Goal: Transaction & Acquisition: Purchase product/service

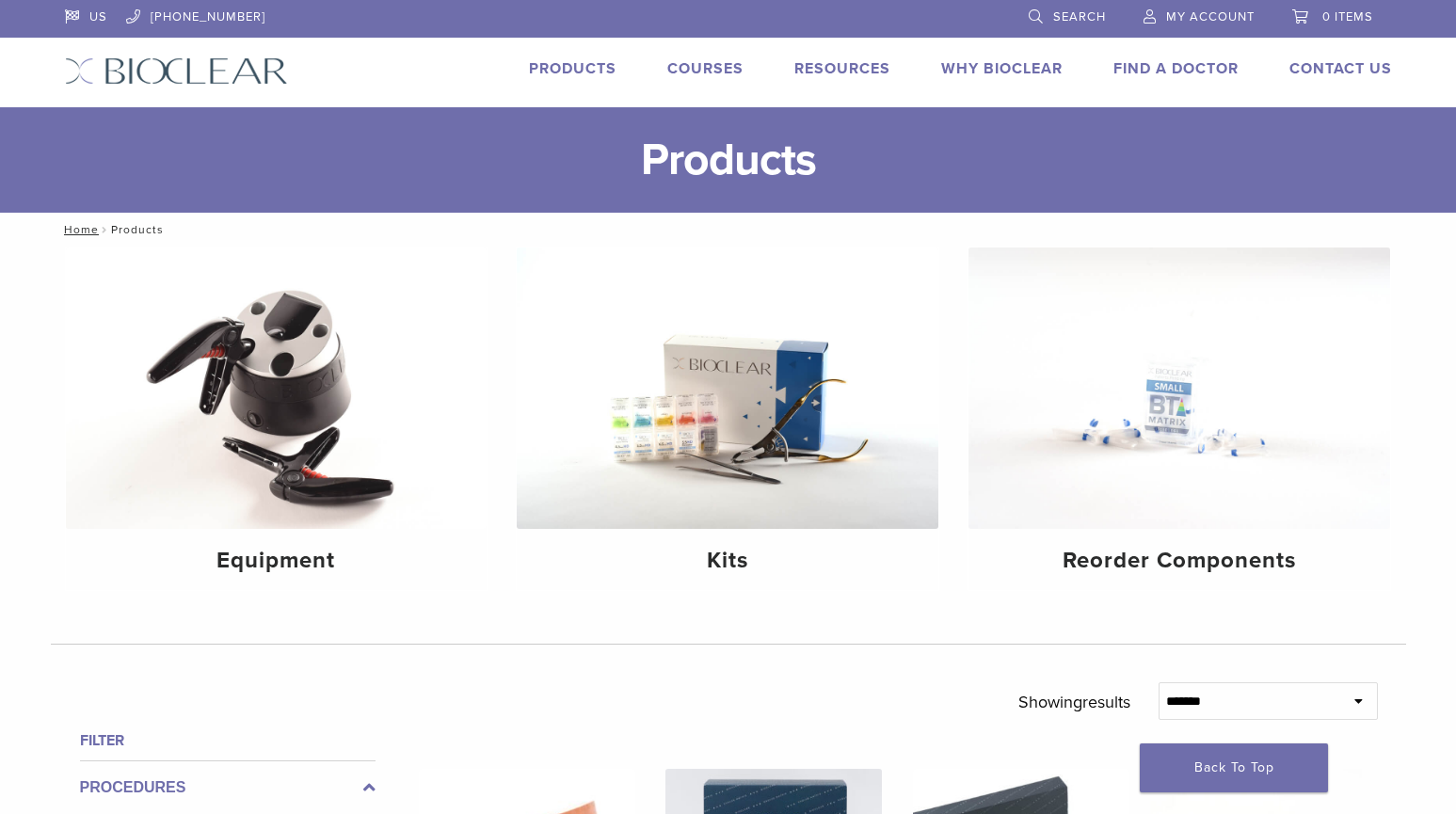
scroll to position [1411, 0]
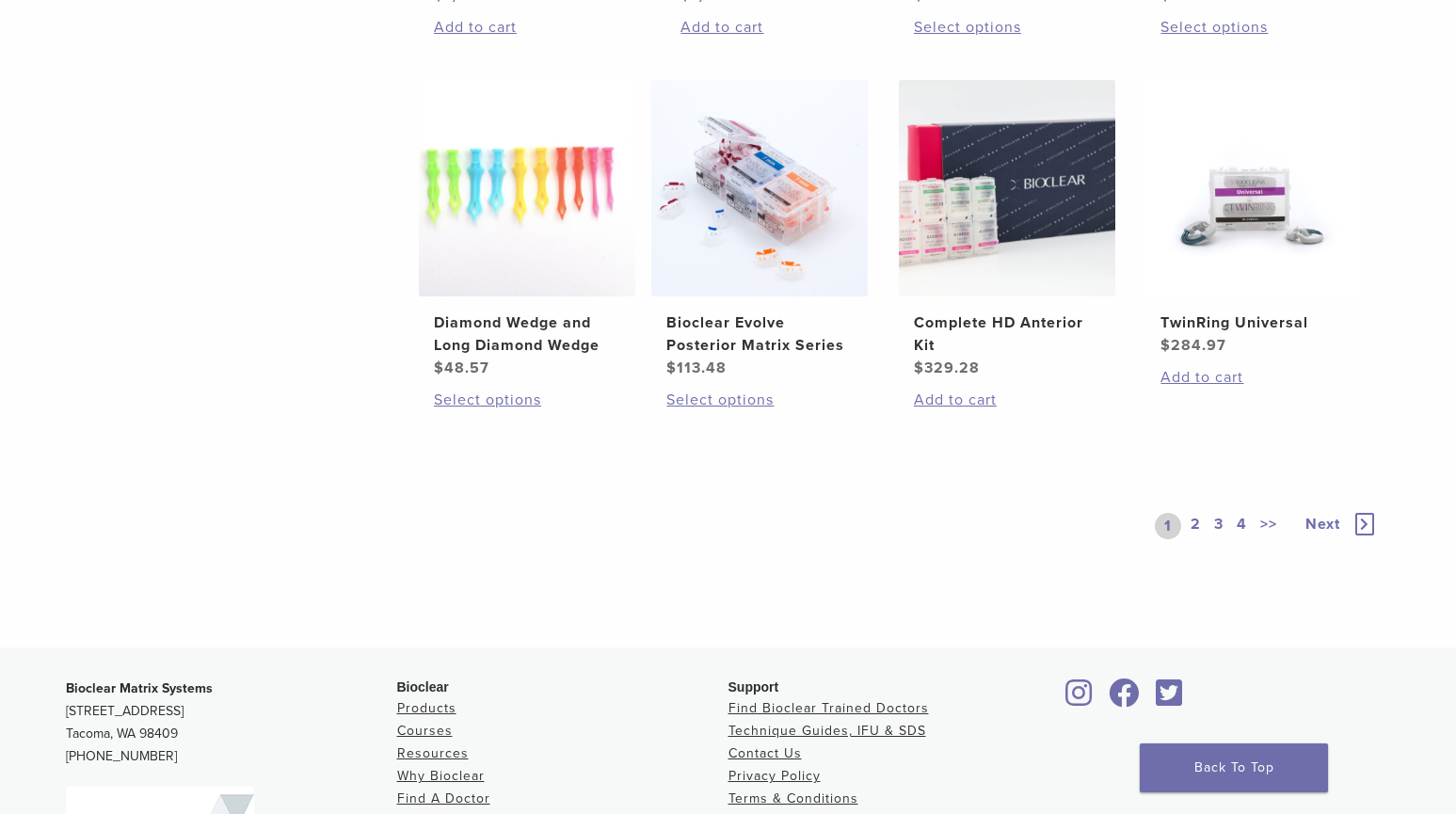
click at [1067, 323] on h2 "Complete HD Anterior Kit" at bounding box center [1006, 334] width 186 height 45
click at [1195, 515] on link "2" at bounding box center [1195, 526] width 18 height 26
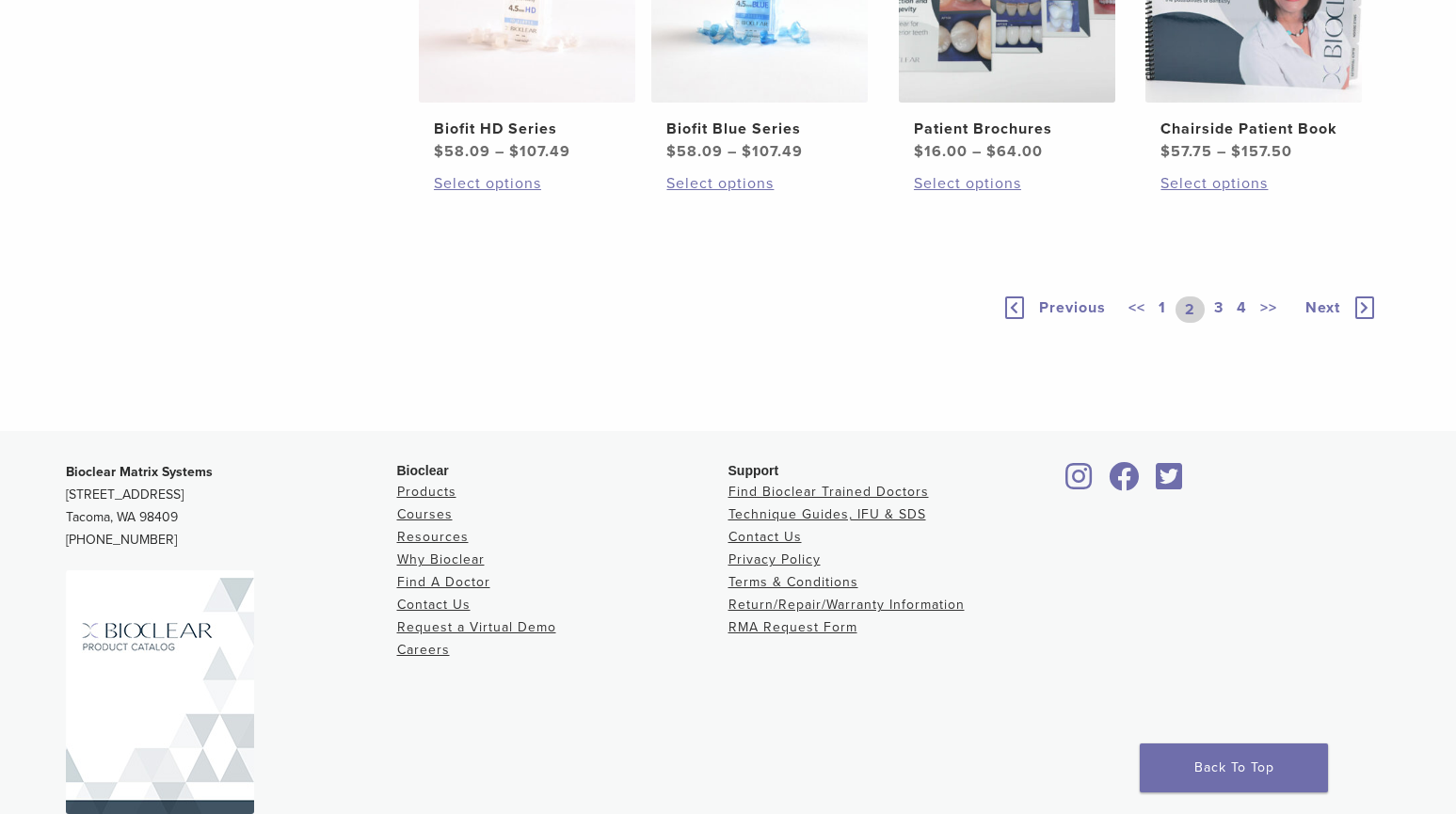
scroll to position [1035, 0]
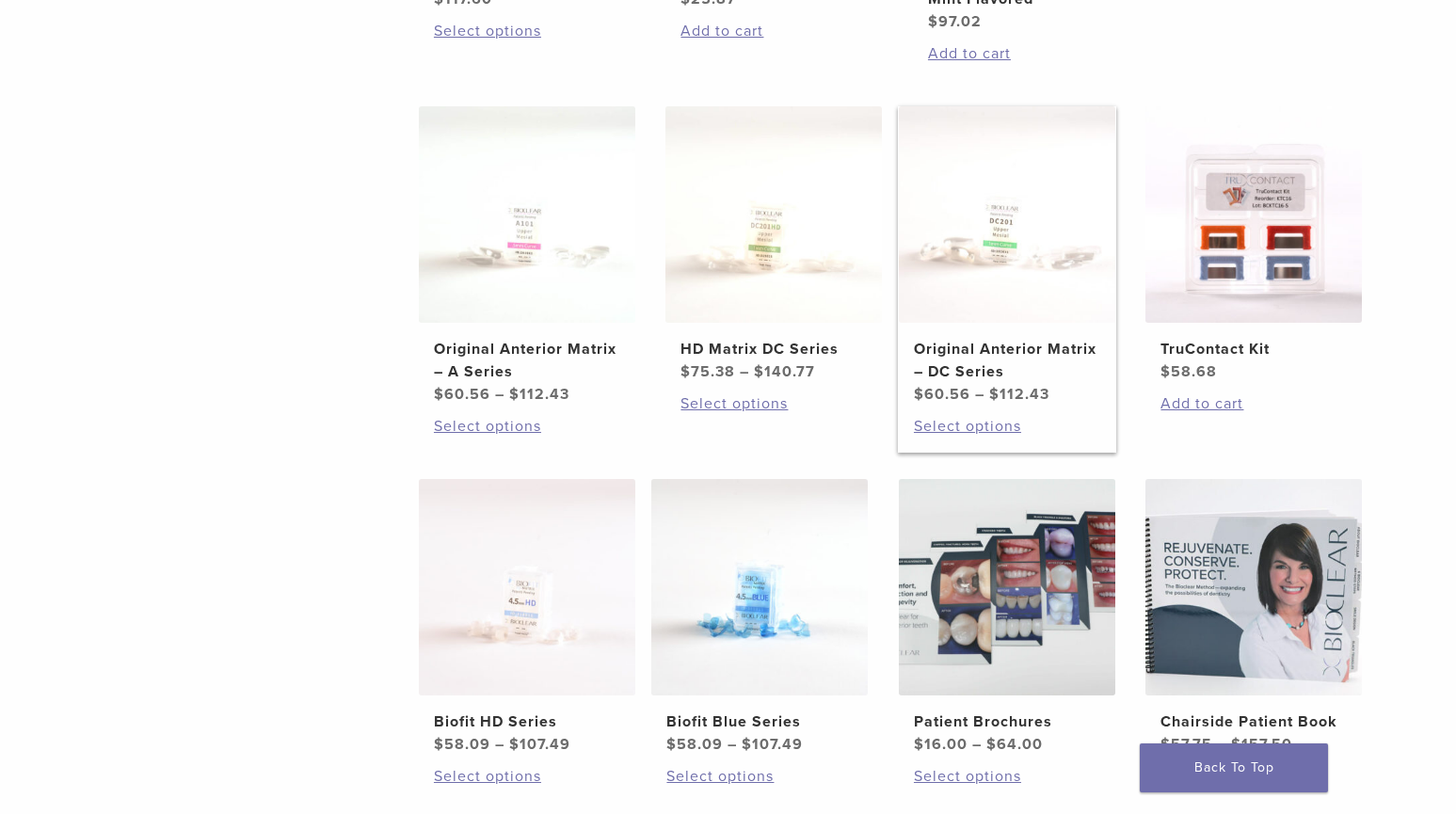
click at [1051, 260] on img at bounding box center [1007, 214] width 216 height 216
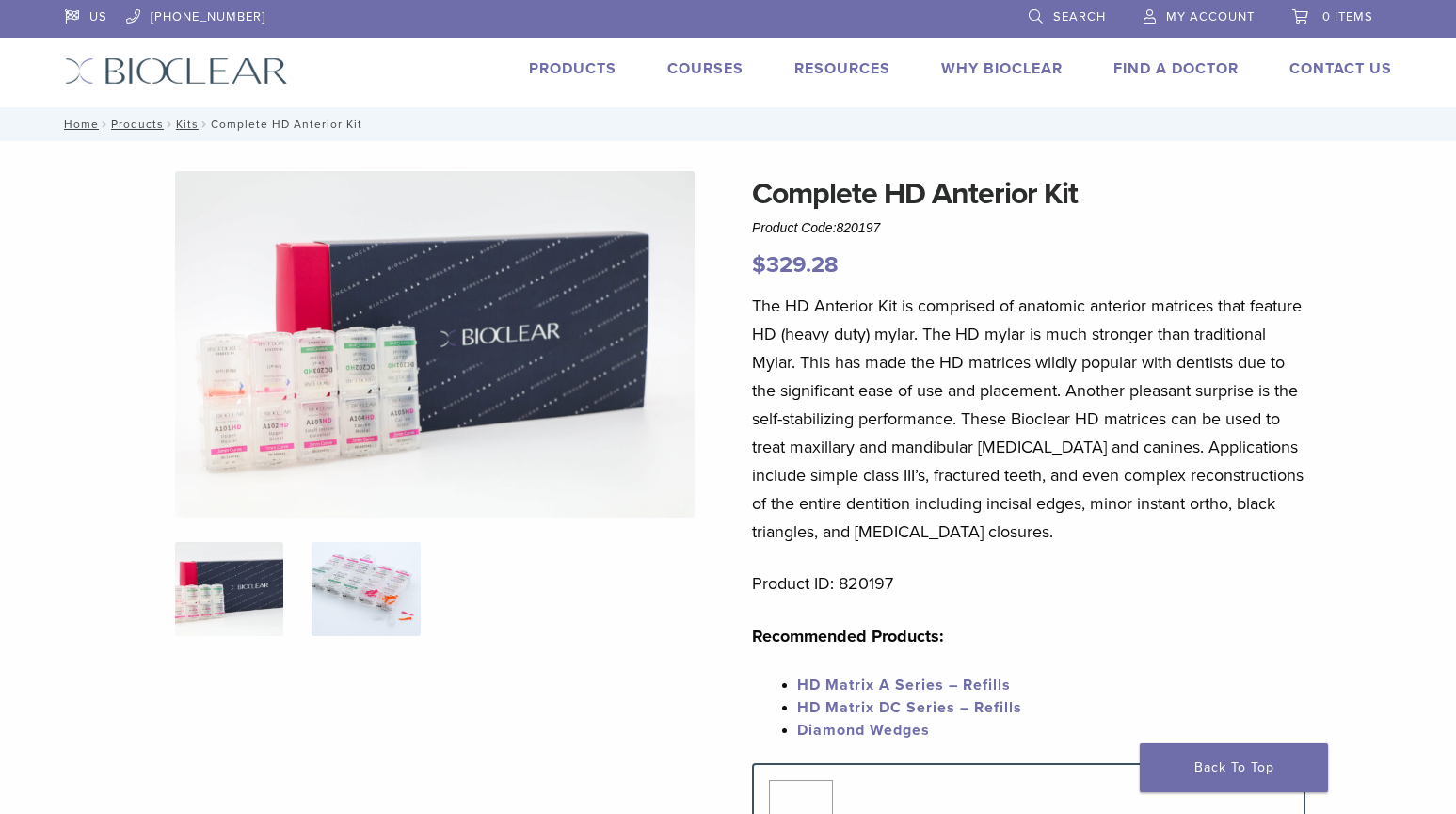
click at [345, 626] on img at bounding box center [366, 589] width 108 height 95
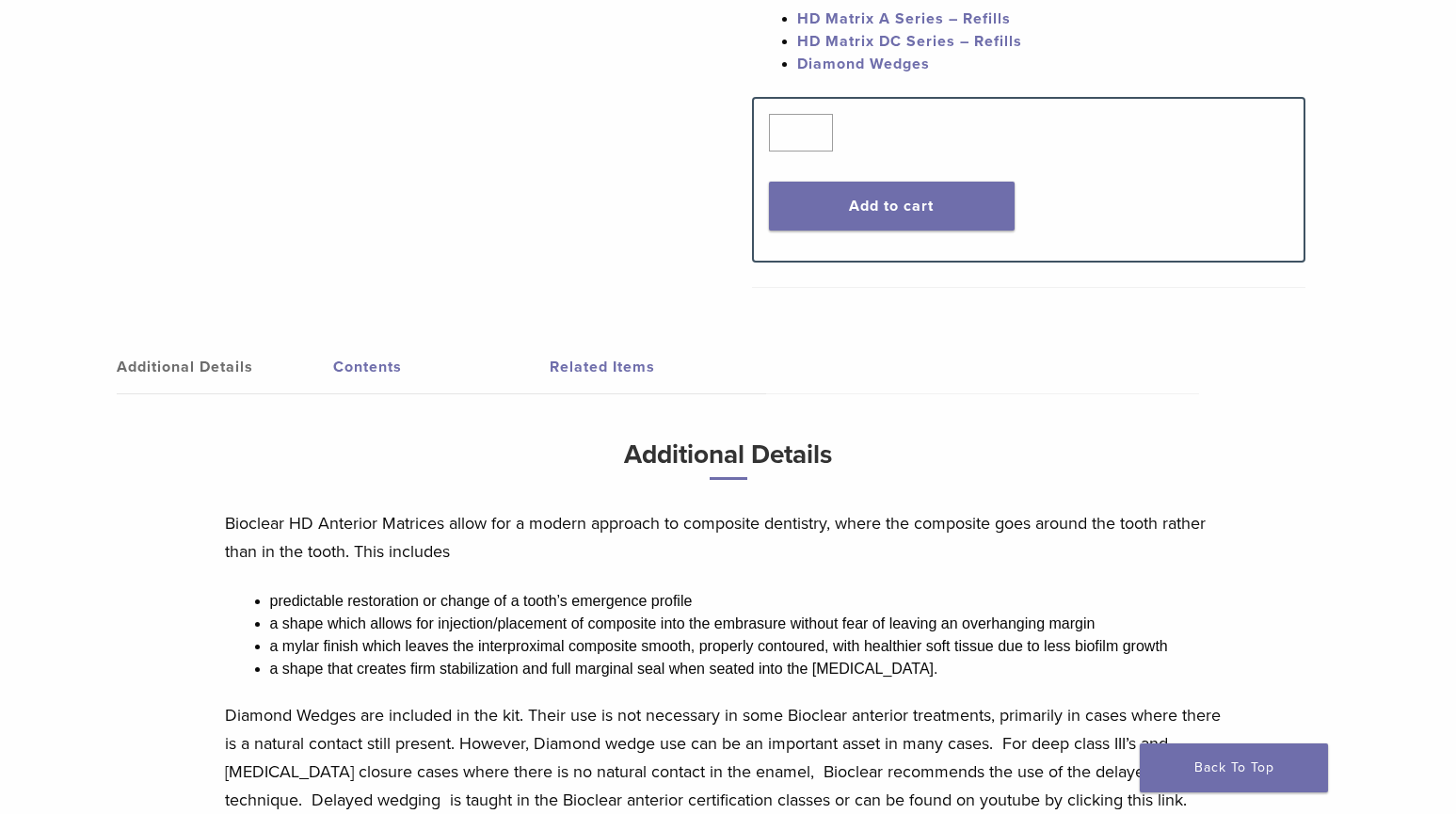
scroll to position [752, 0]
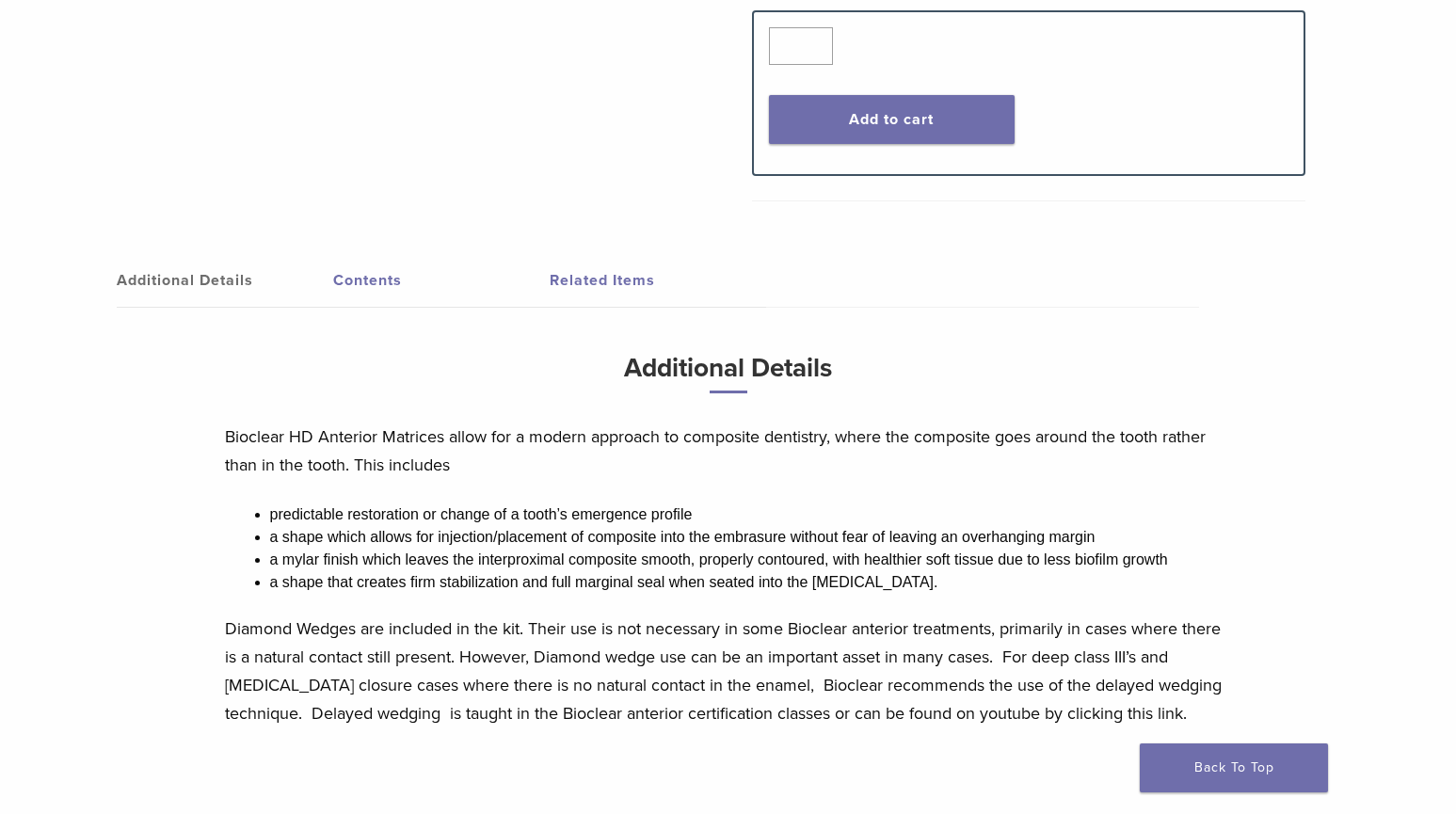
click at [360, 272] on link "Contents" at bounding box center [441, 280] width 216 height 53
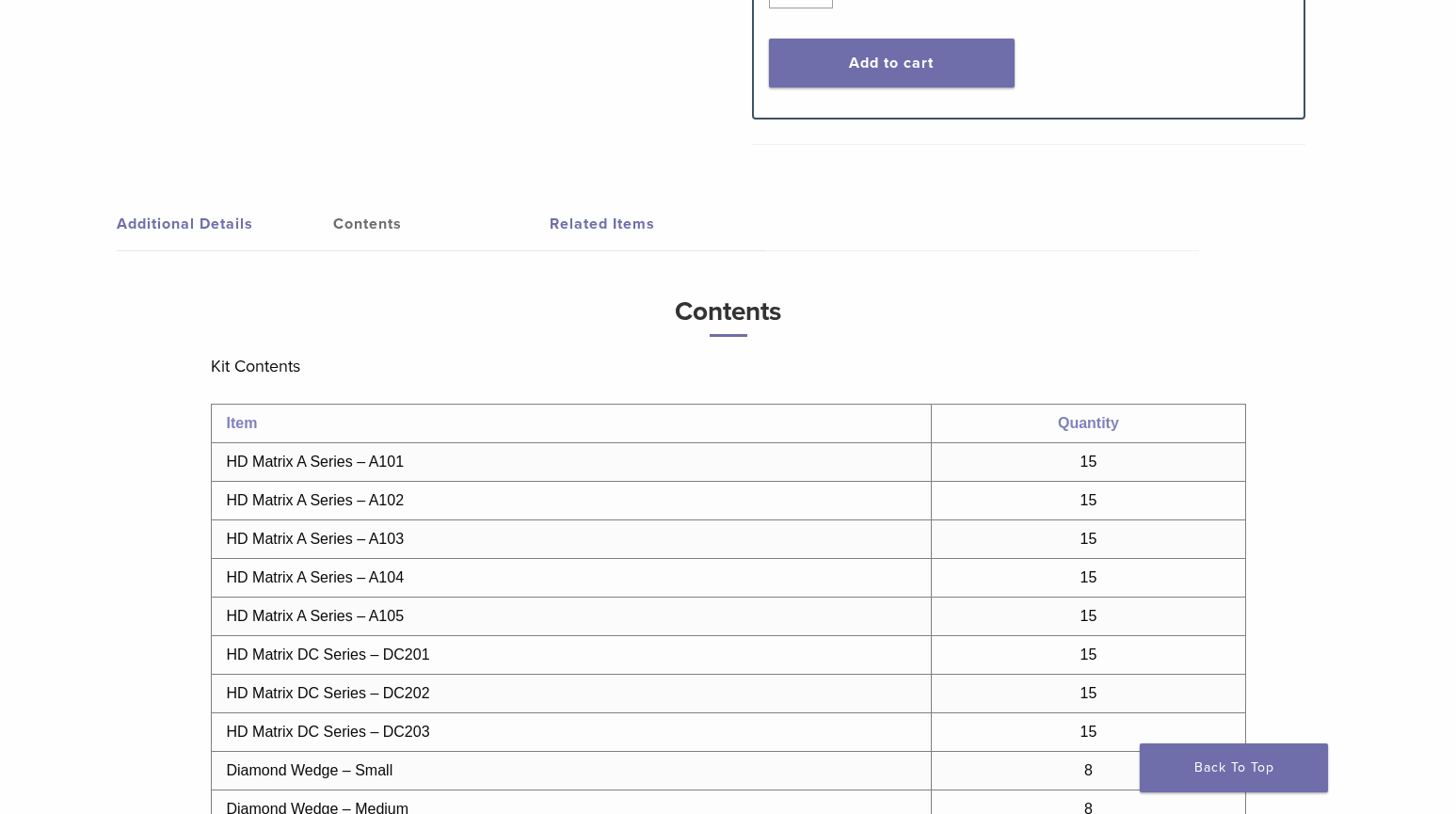
scroll to position [847, 0]
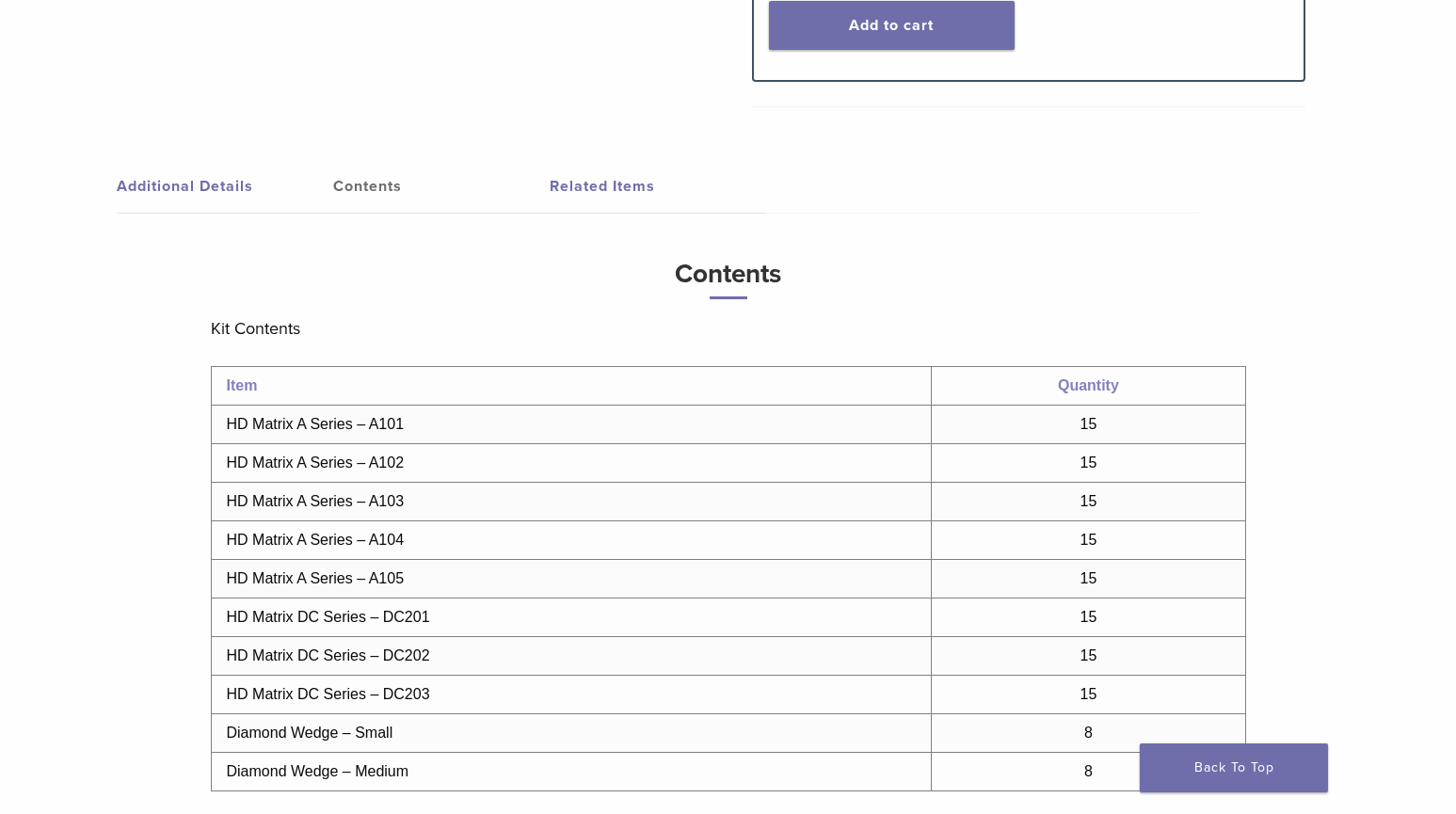
click at [630, 176] on link "Related Items" at bounding box center [658, 186] width 216 height 53
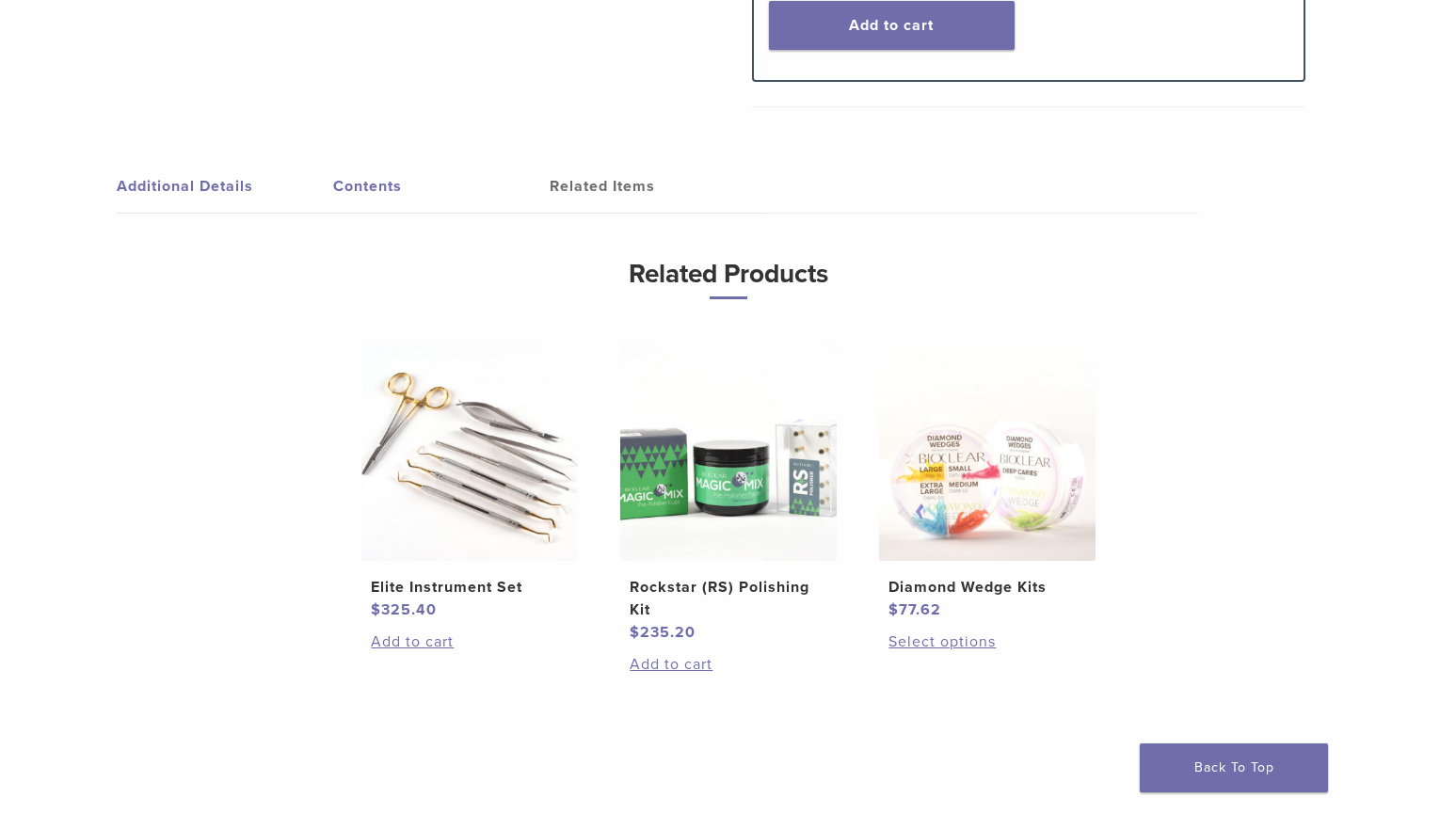
click at [376, 179] on link "Contents" at bounding box center [441, 186] width 216 height 53
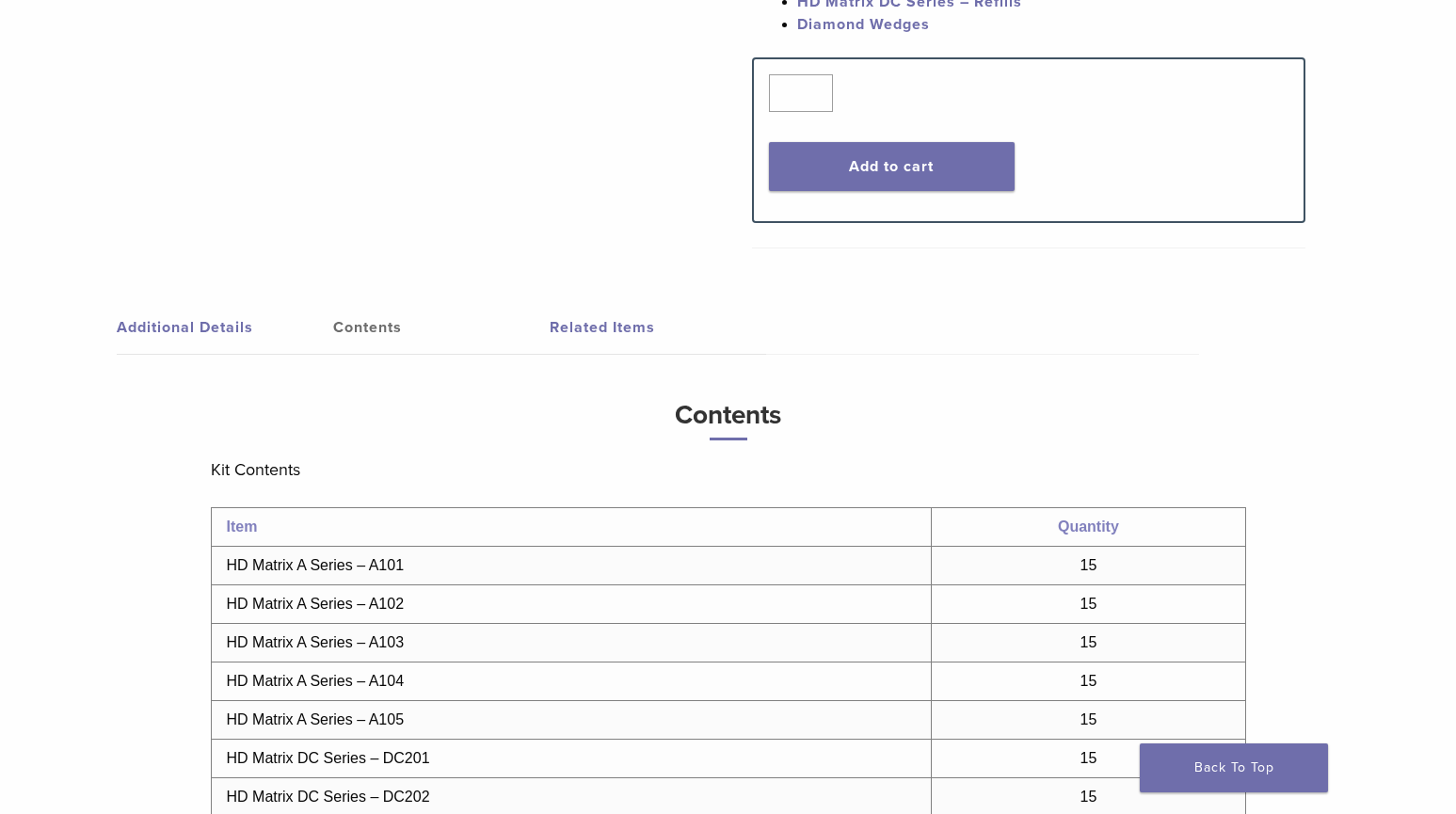
scroll to position [941, 0]
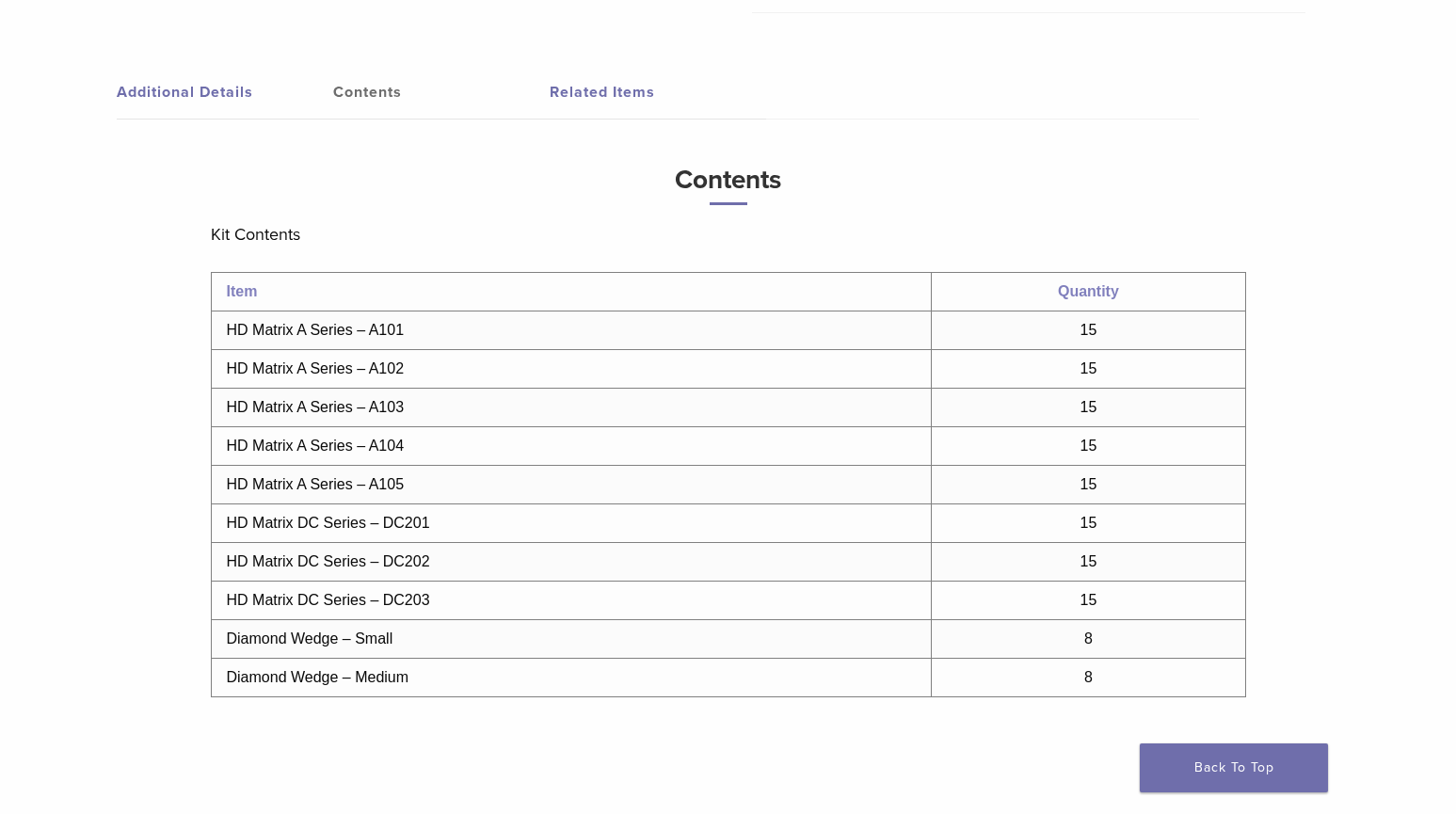
click at [302, 339] on td "HD Matrix A Series – A101" at bounding box center [571, 331] width 721 height 39
click at [316, 401] on td "HD Matrix A Series – A103" at bounding box center [571, 408] width 721 height 39
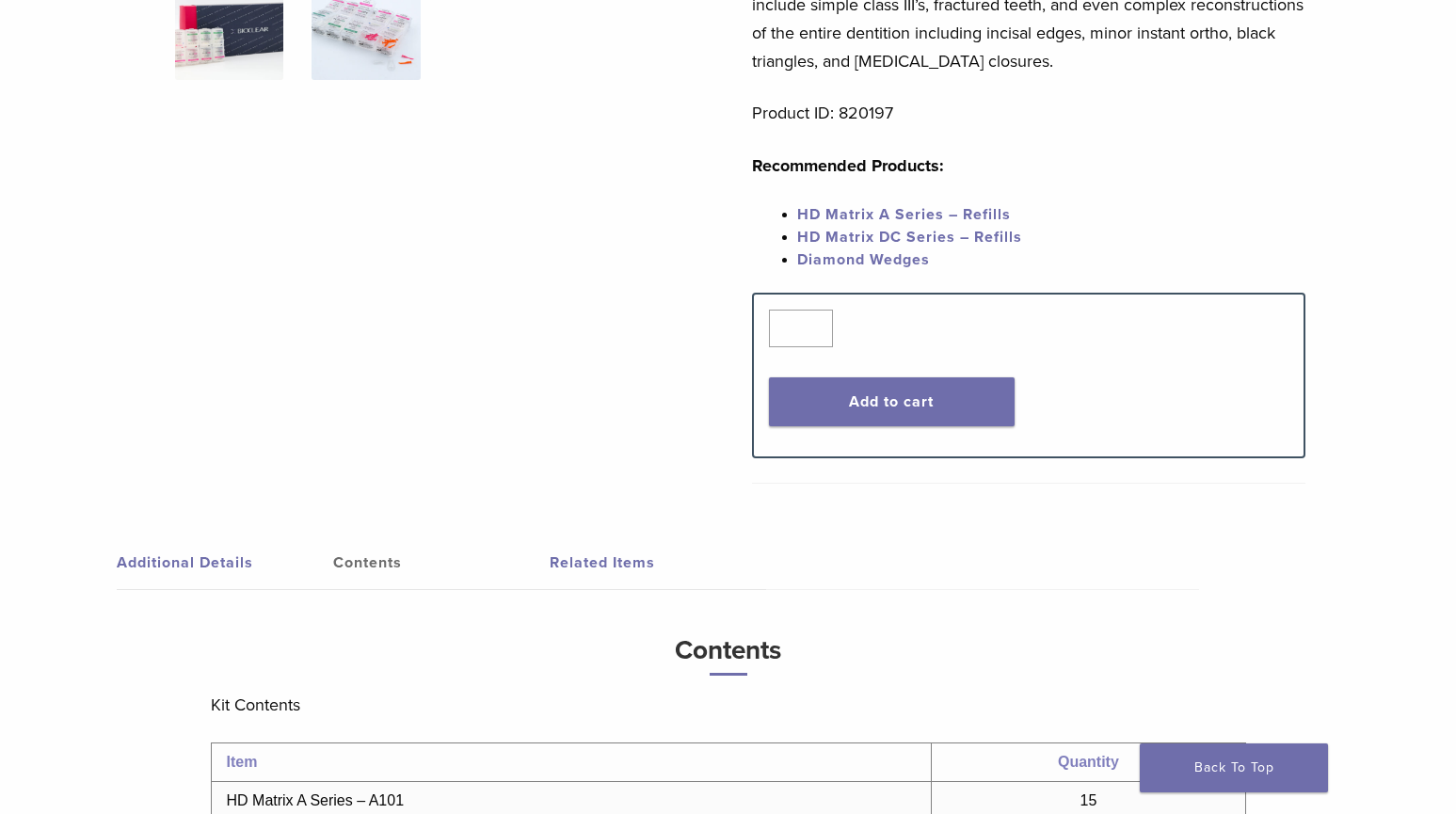
scroll to position [188, 0]
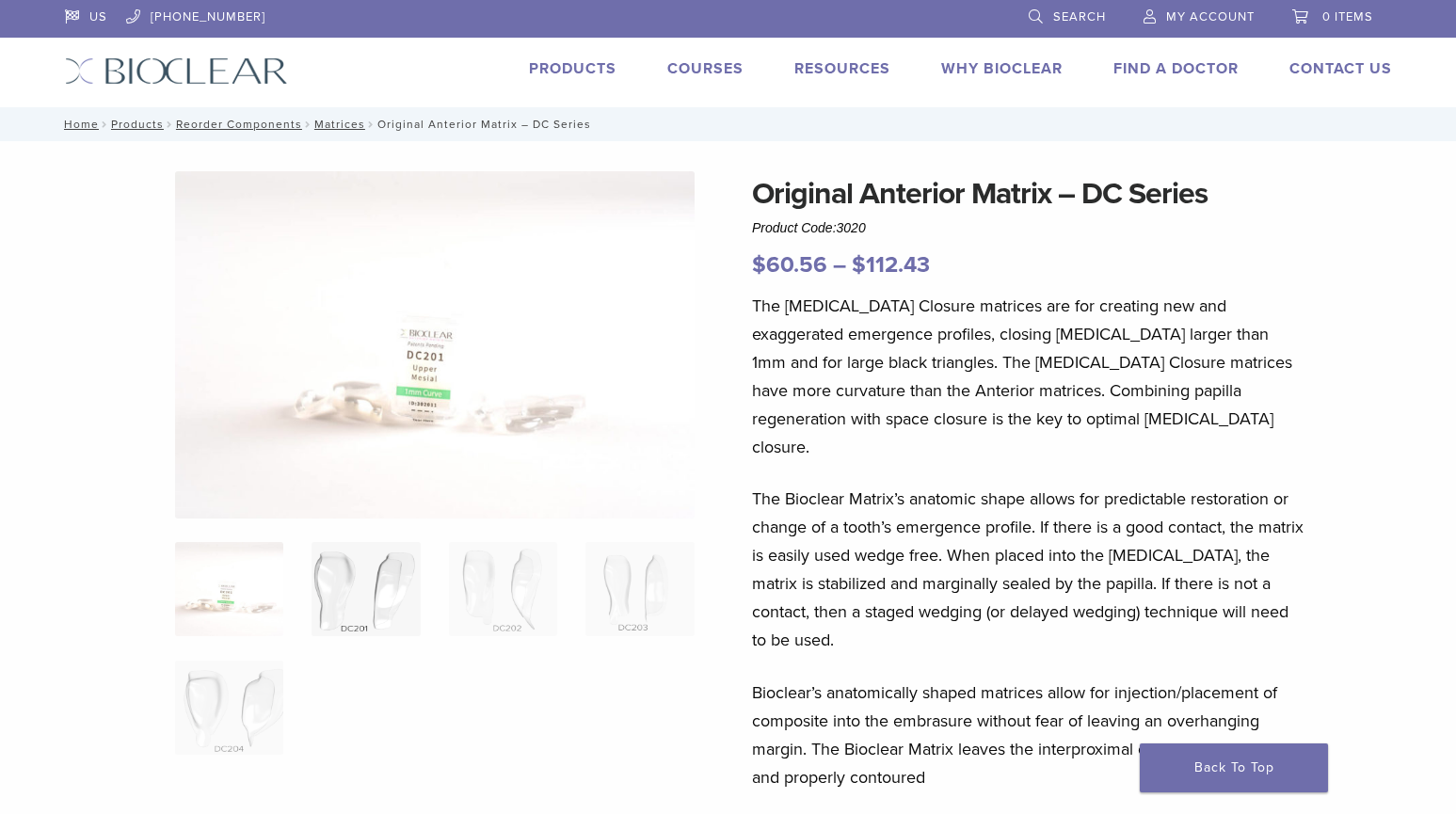
click at [389, 620] on img at bounding box center [366, 589] width 108 height 95
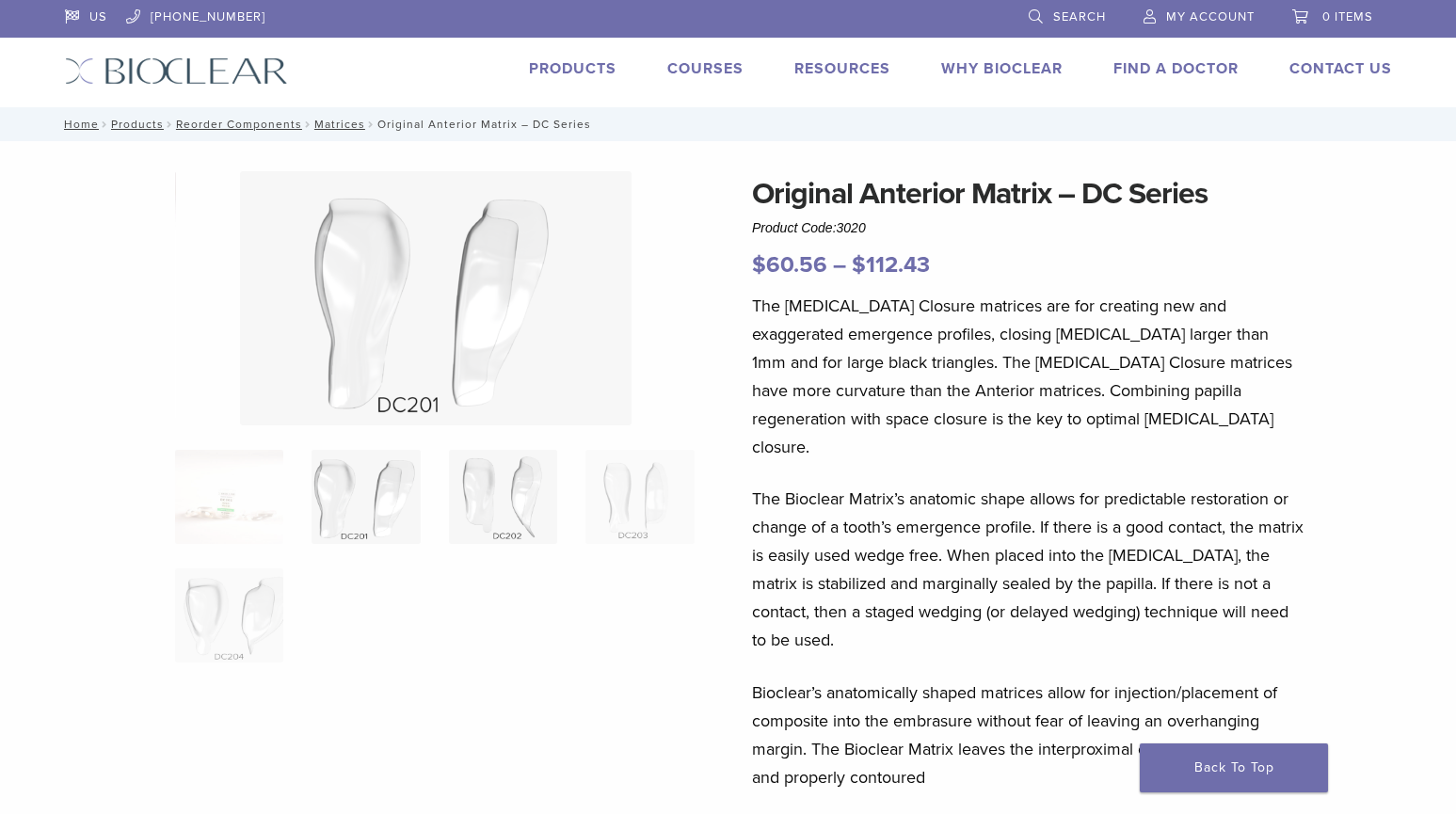
click at [527, 520] on img at bounding box center [503, 497] width 108 height 95
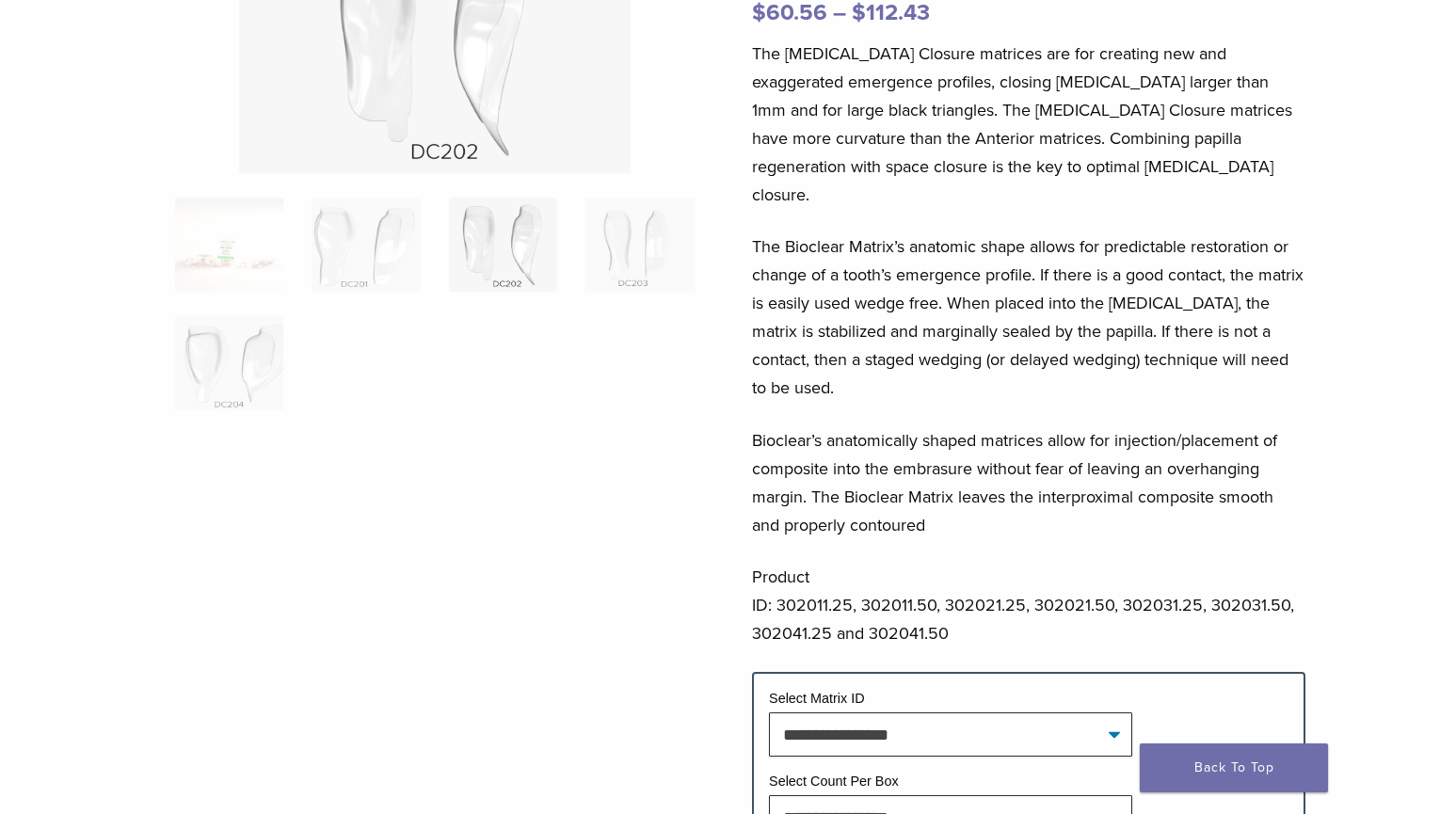
scroll to position [283, 0]
